Goal: Navigation & Orientation: Find specific page/section

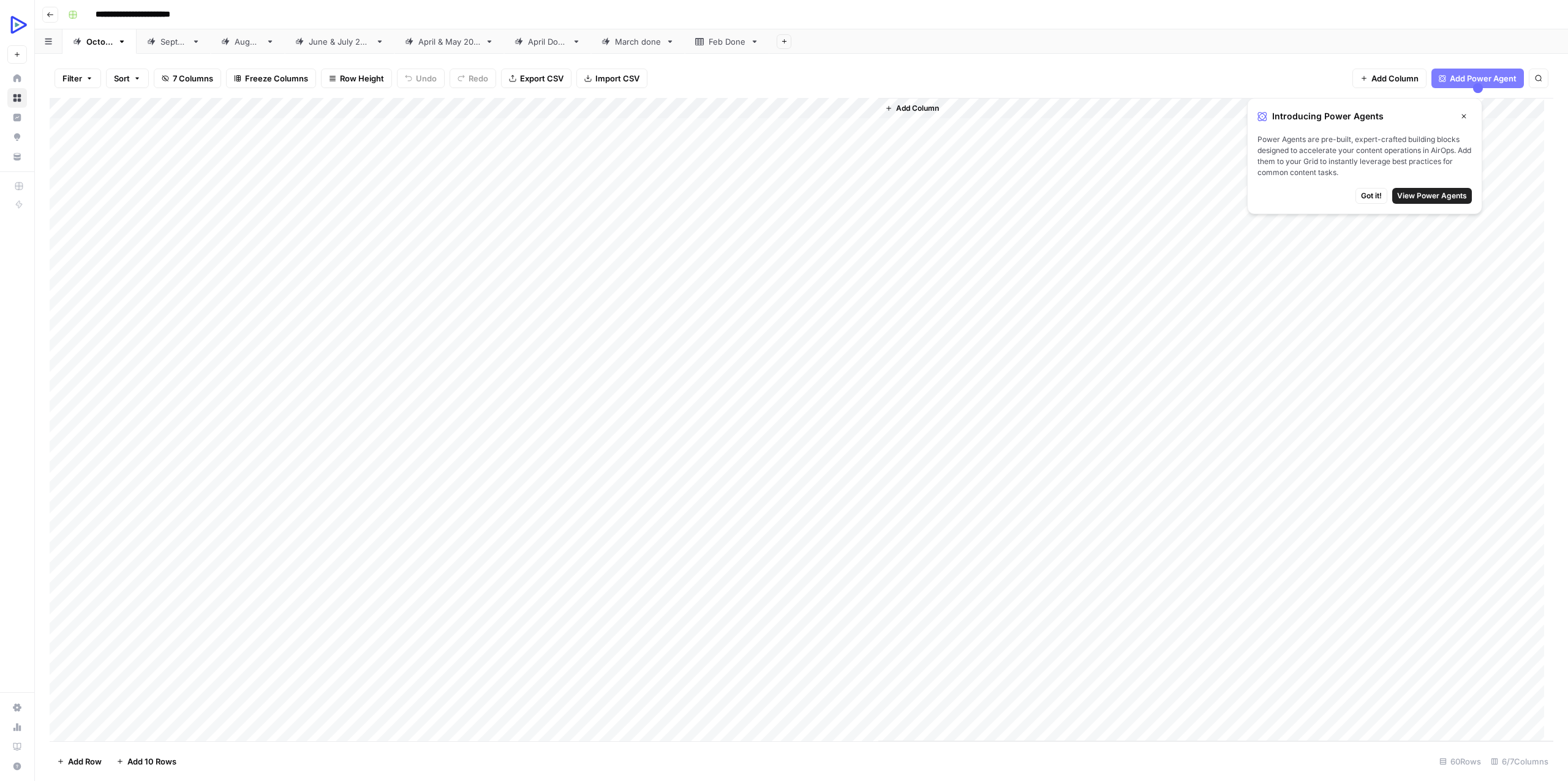
click at [1369, 195] on span "Got it!" at bounding box center [1371, 196] width 21 height 11
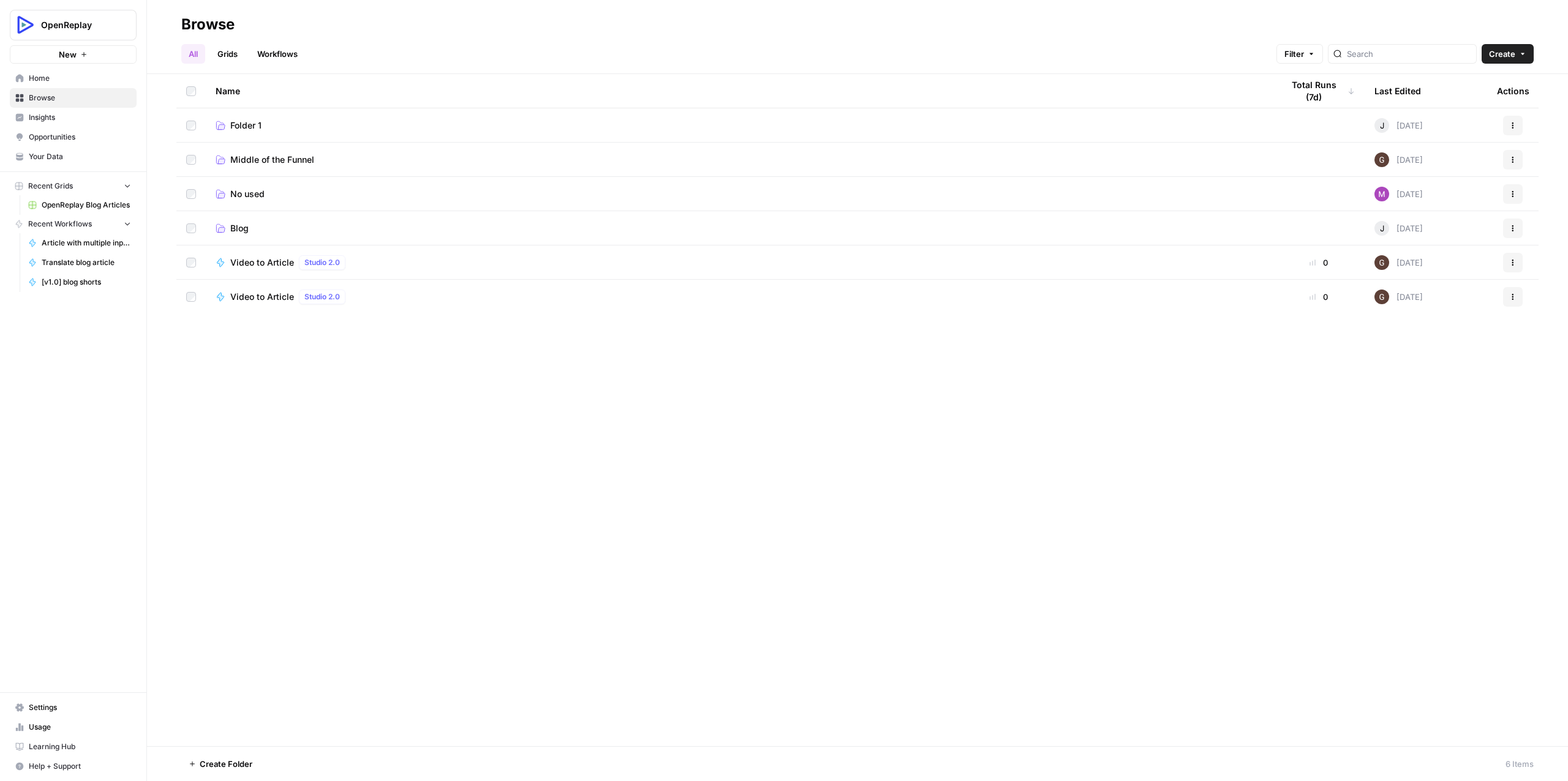
click at [274, 53] on link "Workflows" at bounding box center [277, 54] width 55 height 20
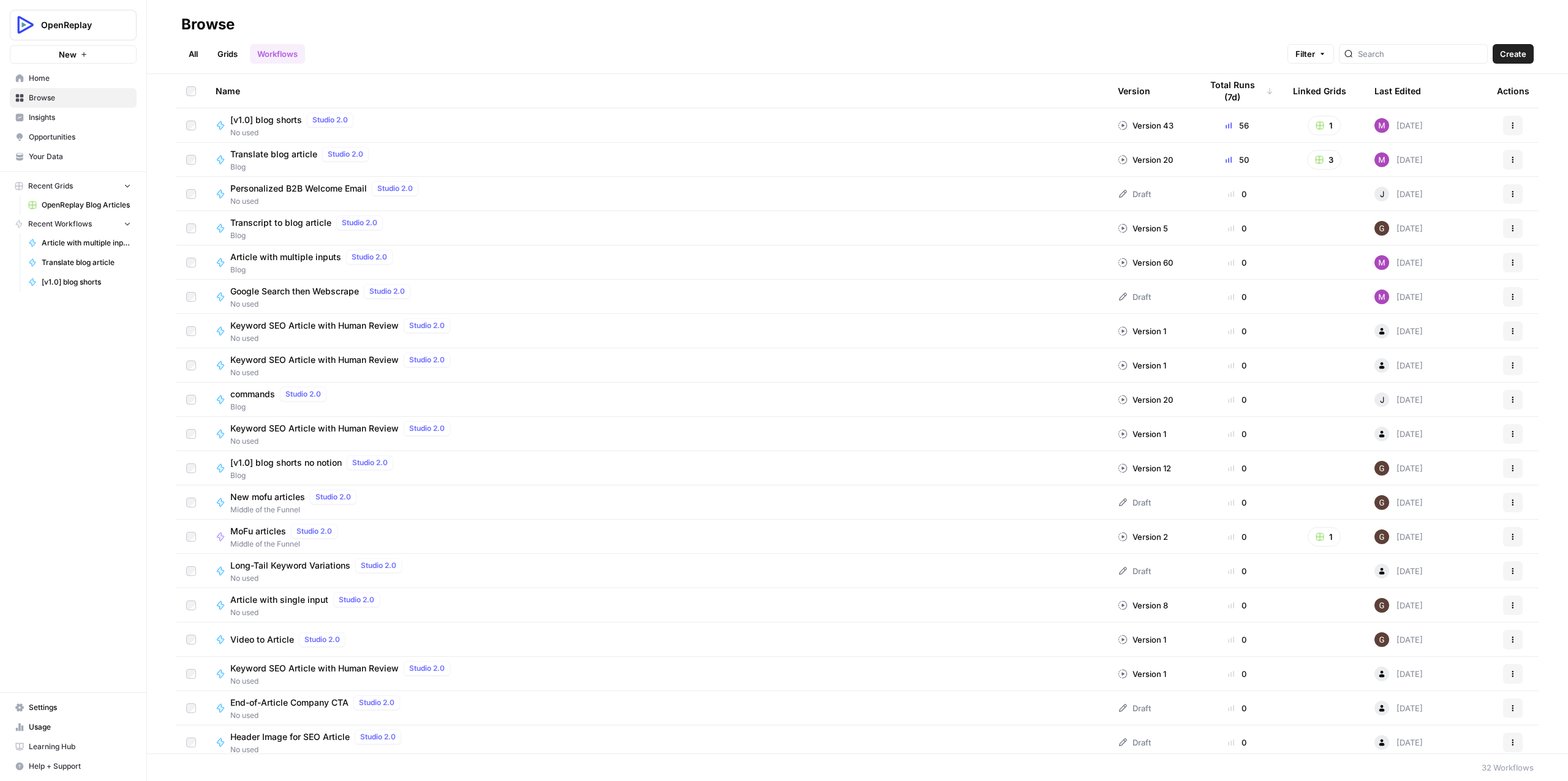
click at [224, 50] on link "Grids" at bounding box center [227, 54] width 35 height 20
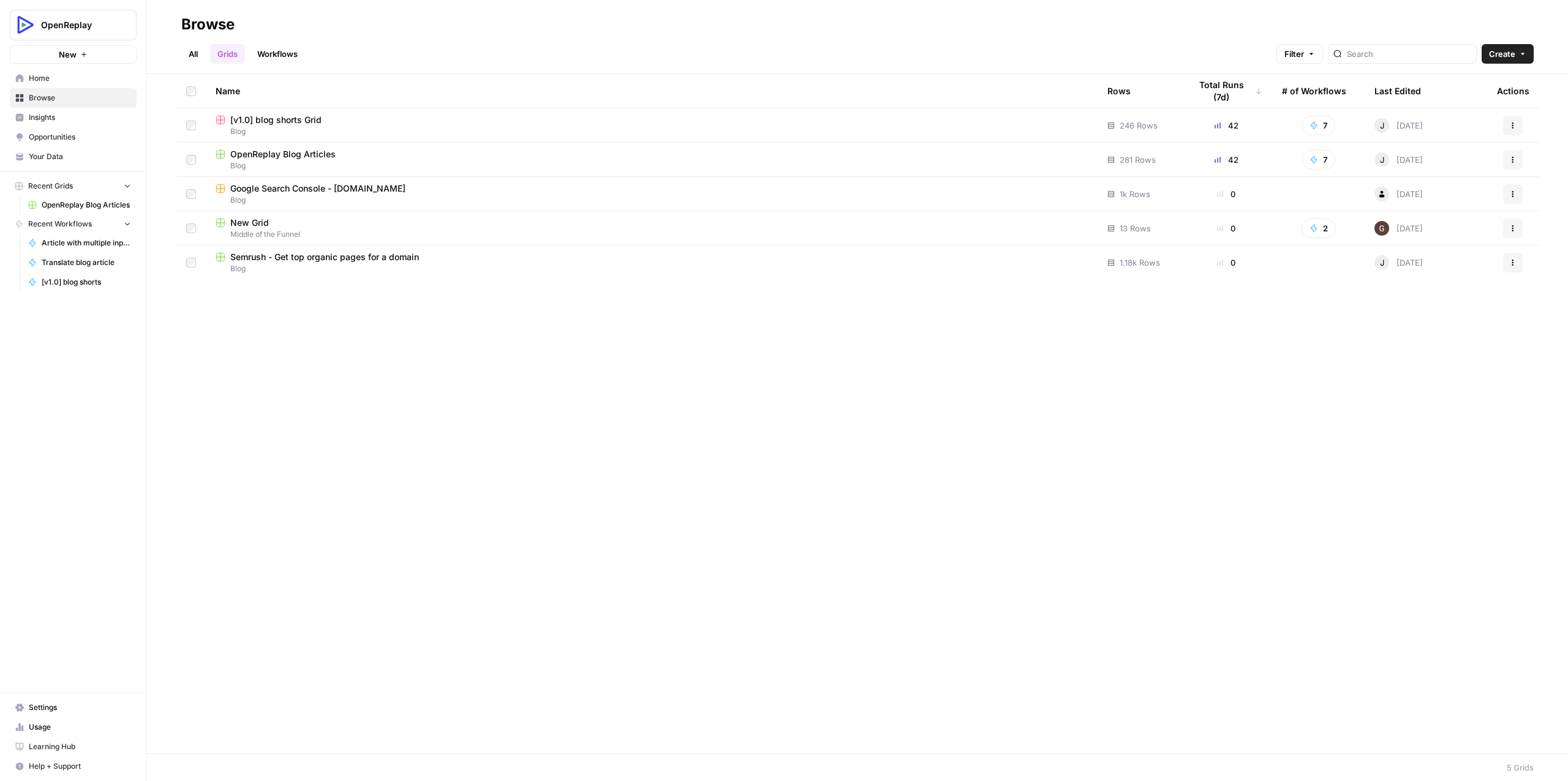
click at [265, 117] on span "[v1.0] blog shorts Grid" at bounding box center [276, 120] width 91 height 12
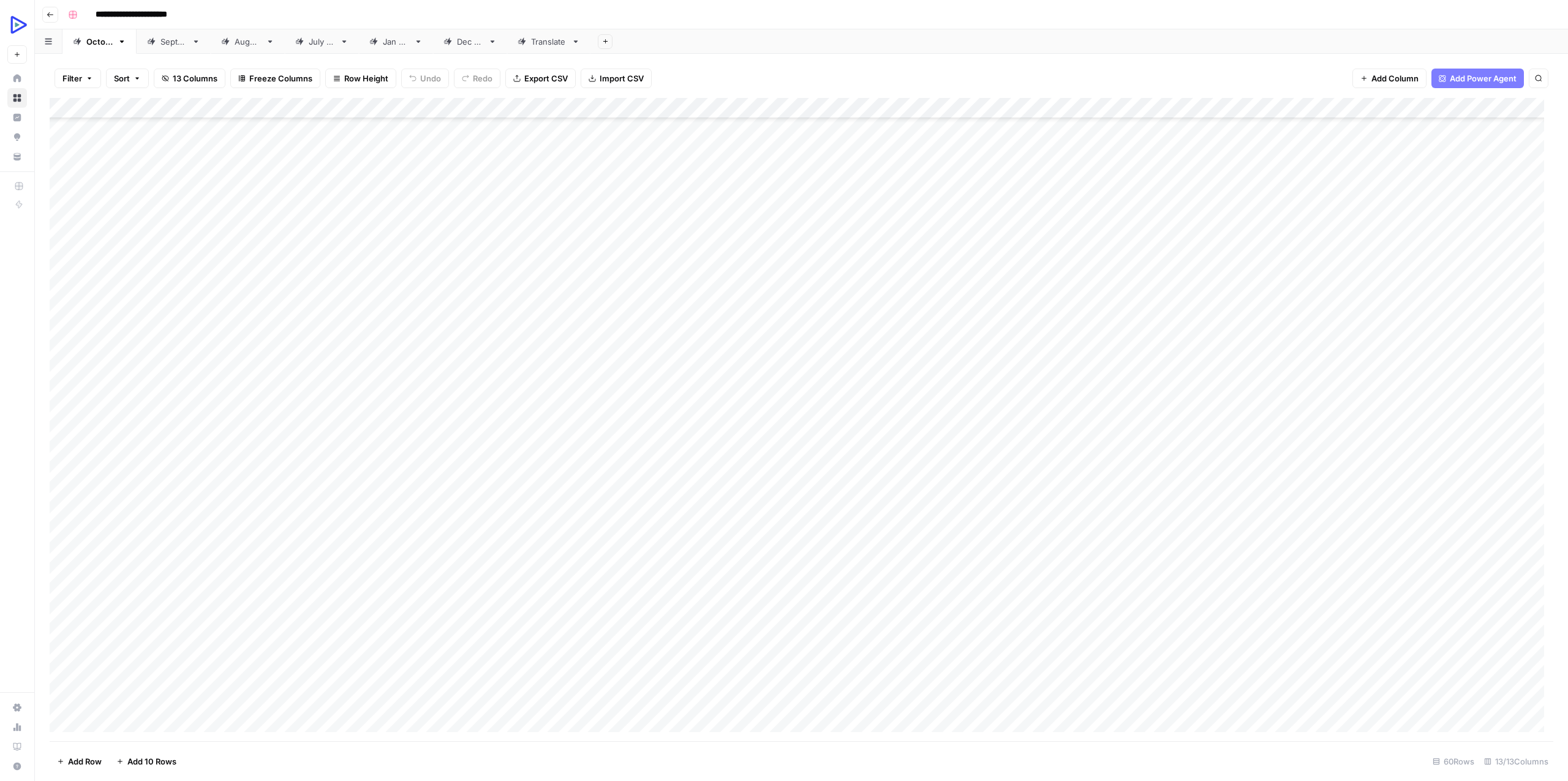
scroll to position [655, 0]
